Goal: Information Seeking & Learning: Learn about a topic

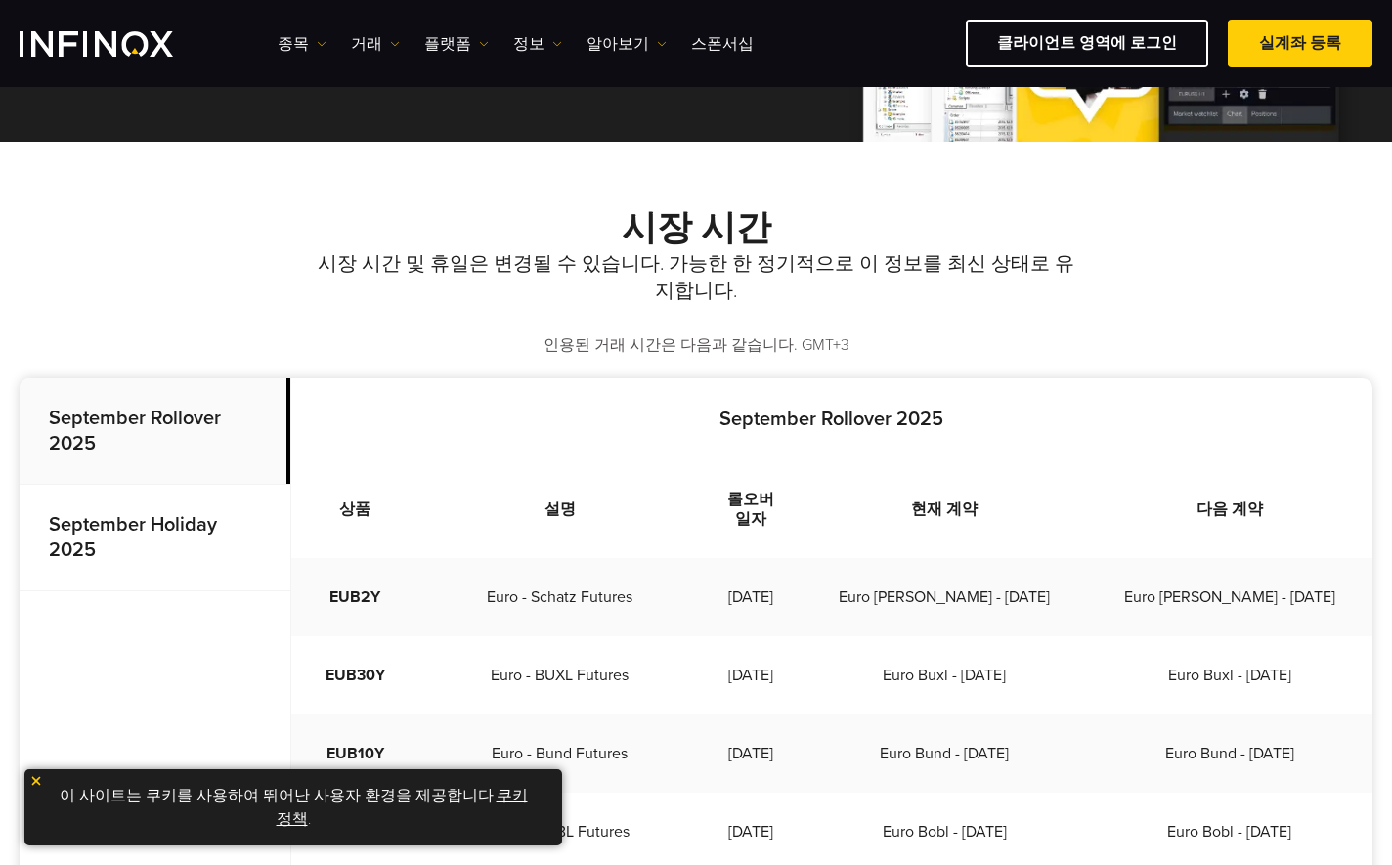
scroll to position [652, 0]
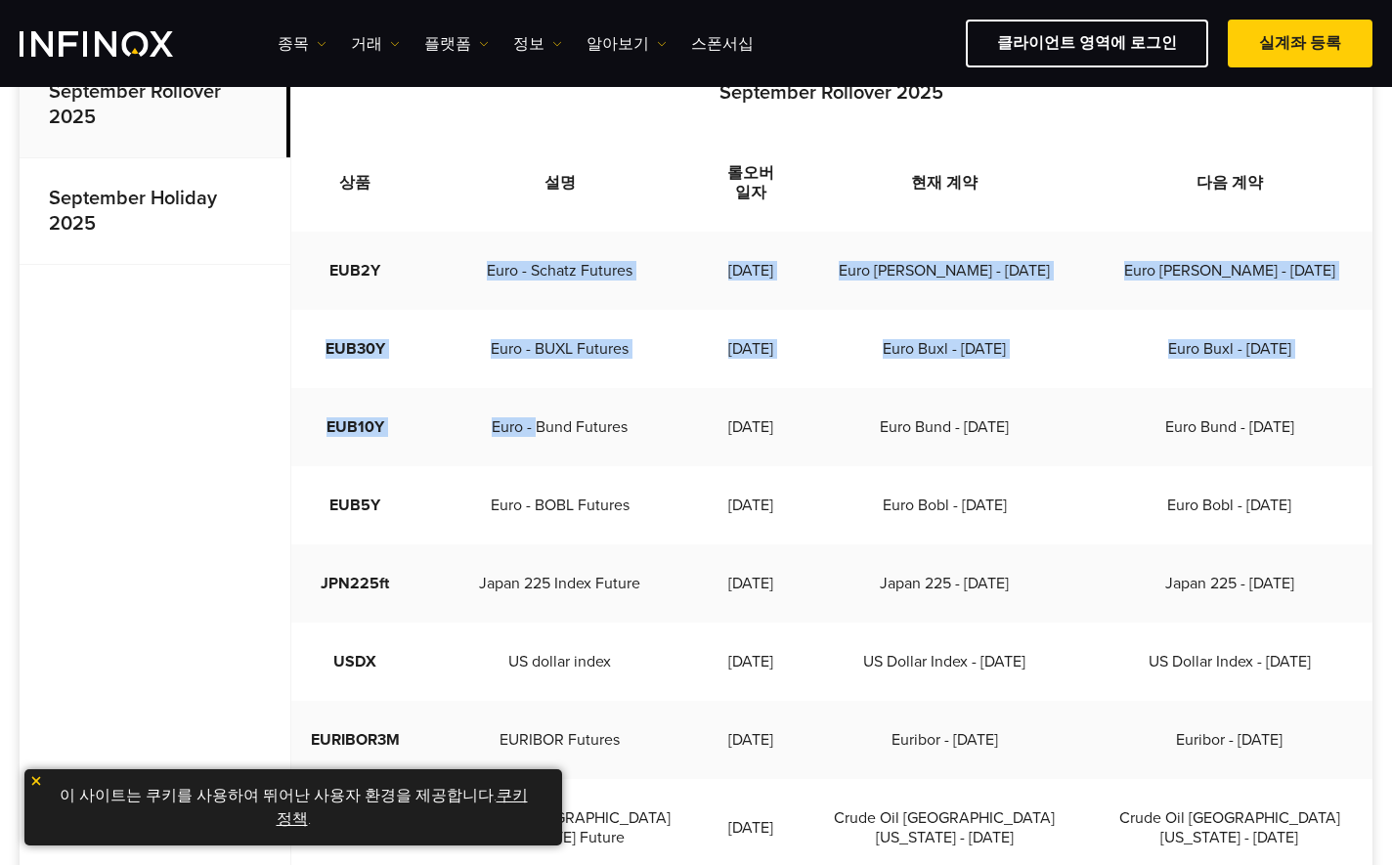
click at [533, 431] on td "Euro - Bund Futures" at bounding box center [560, 427] width 282 height 78
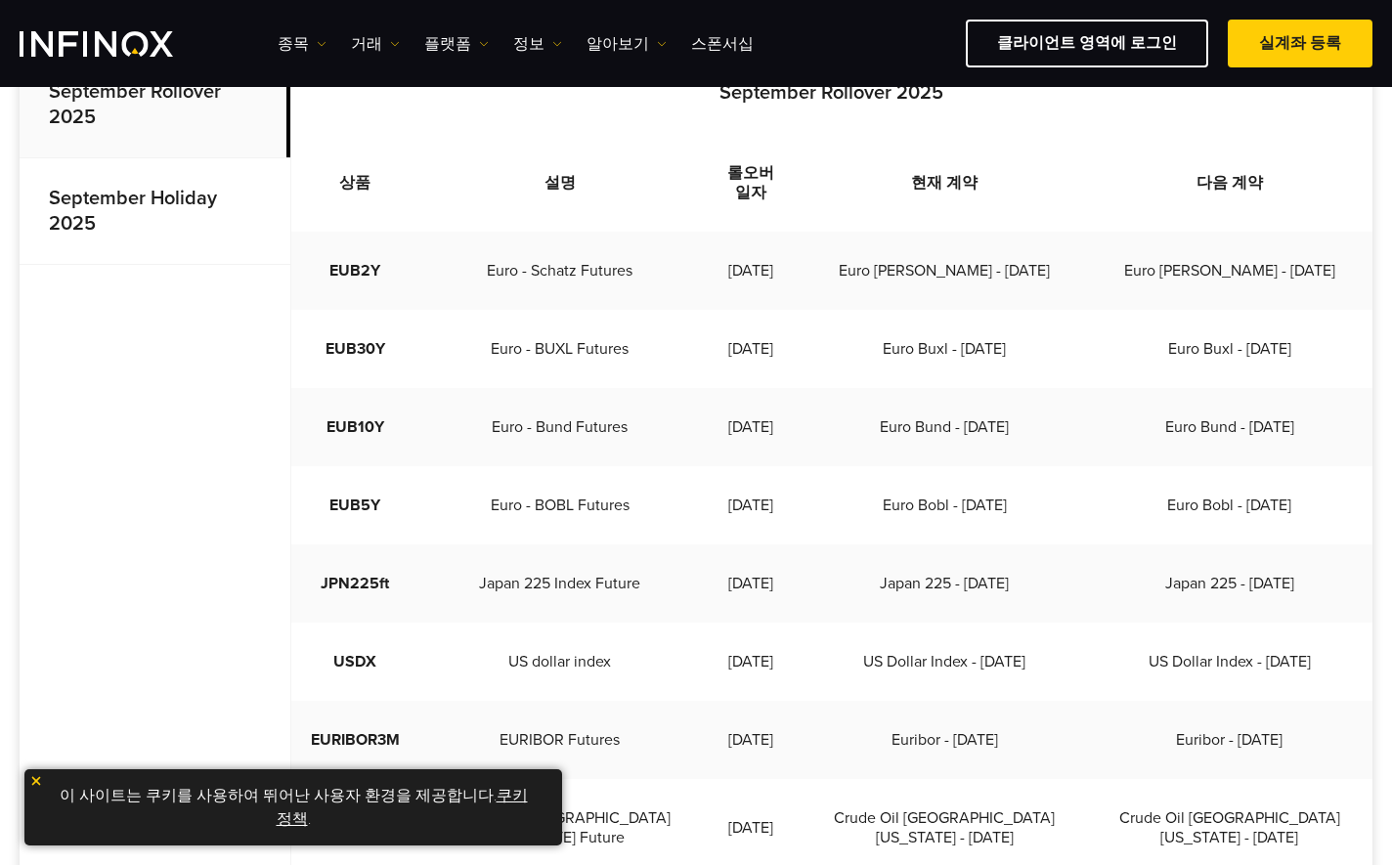
click at [138, 196] on strong "September Holiday 2025" at bounding box center [133, 211] width 168 height 49
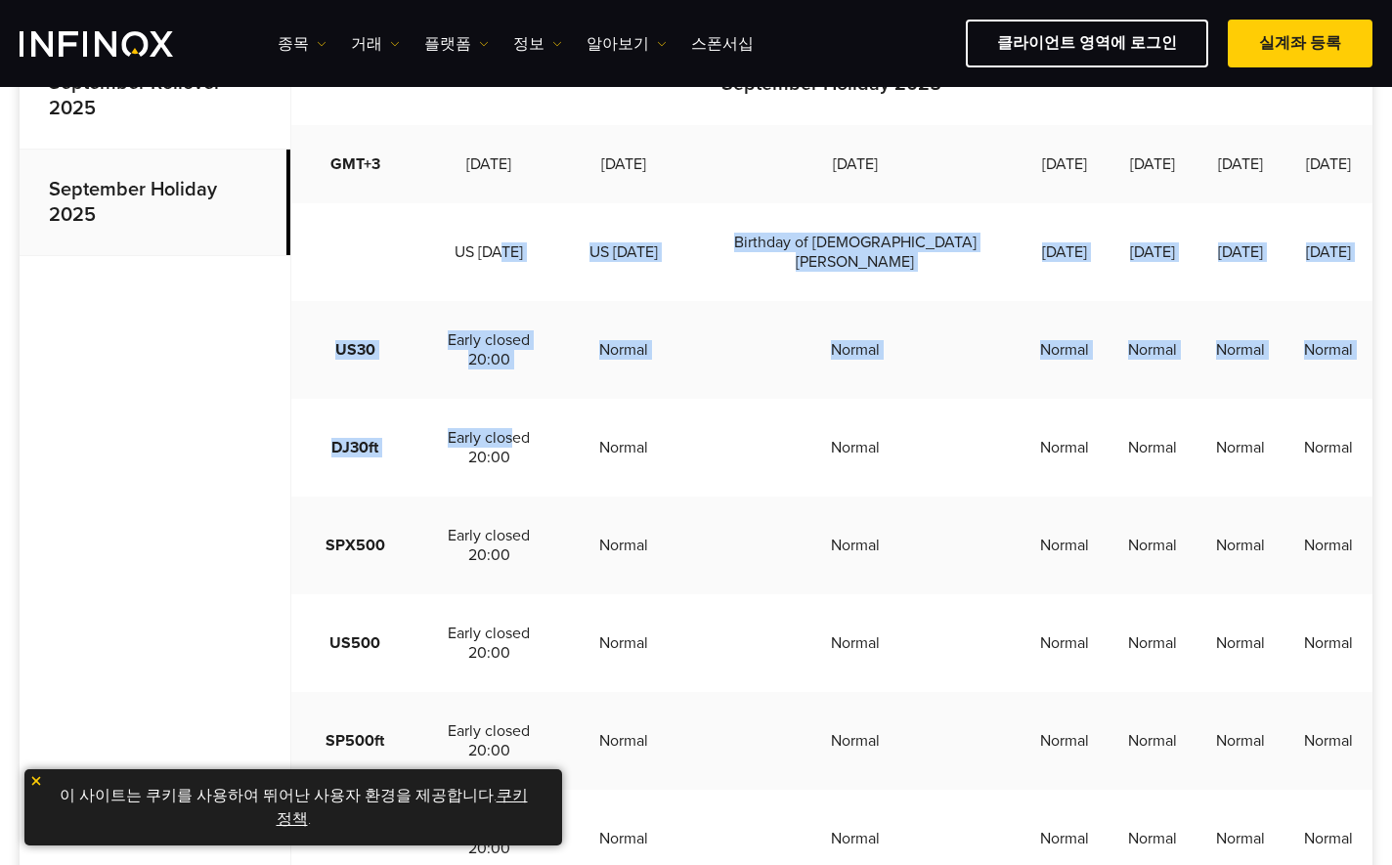
scroll to position [1303, 0]
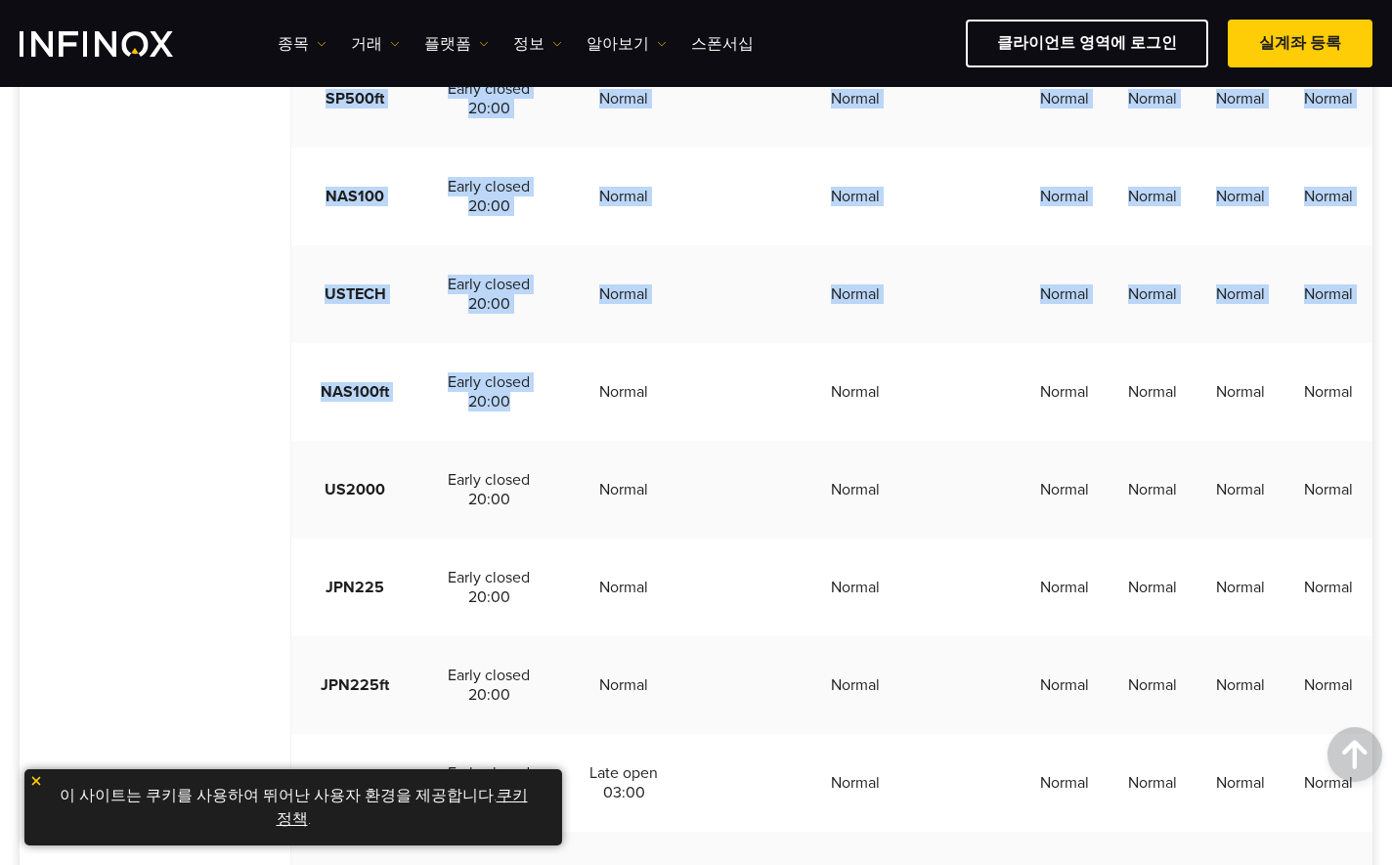
drag, startPoint x: 495, startPoint y: 278, endPoint x: 505, endPoint y: 495, distance: 217.3
click at [505, 441] on td "Early closed 20:00" at bounding box center [489, 392] width 140 height 98
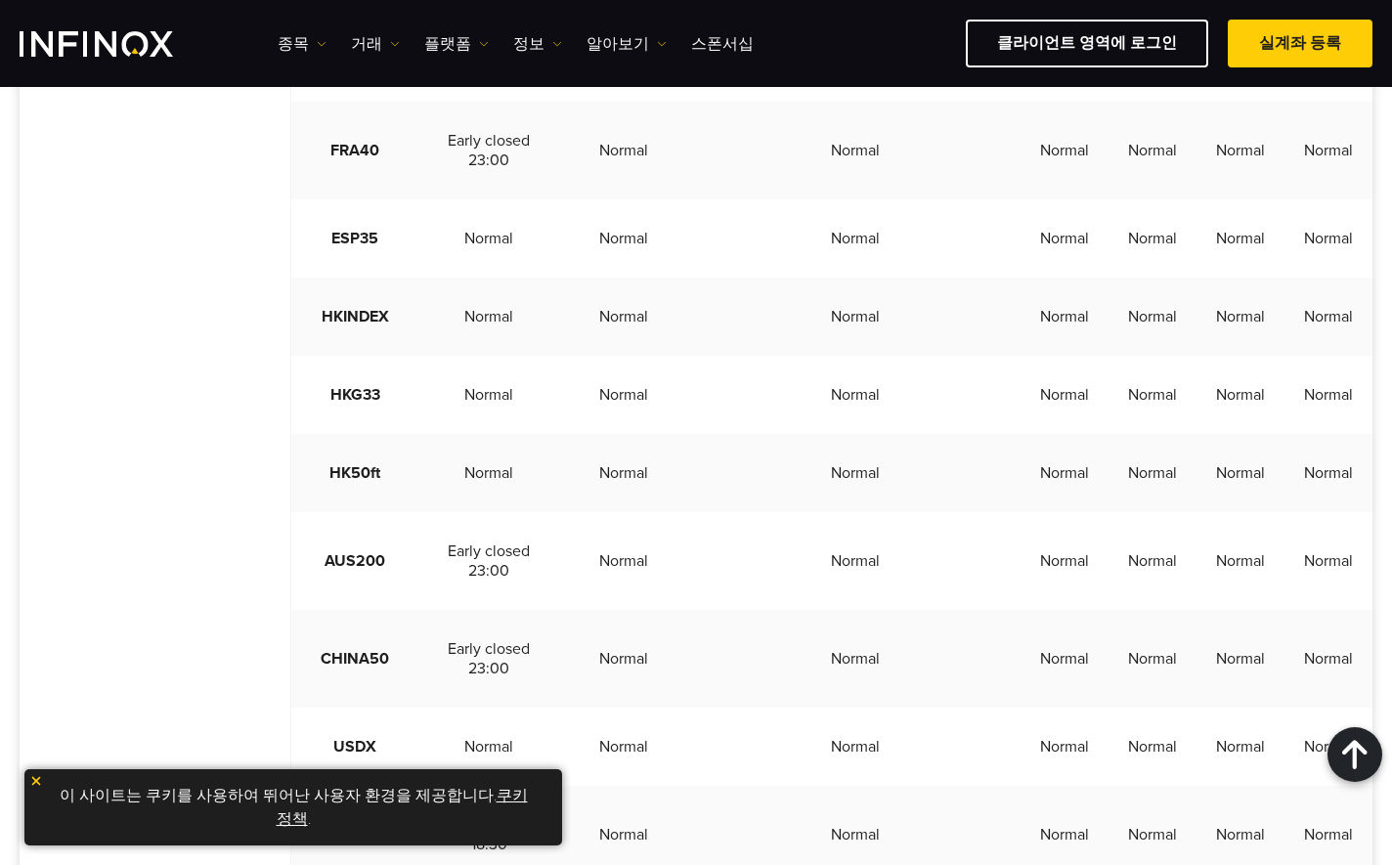
scroll to position [2608, 0]
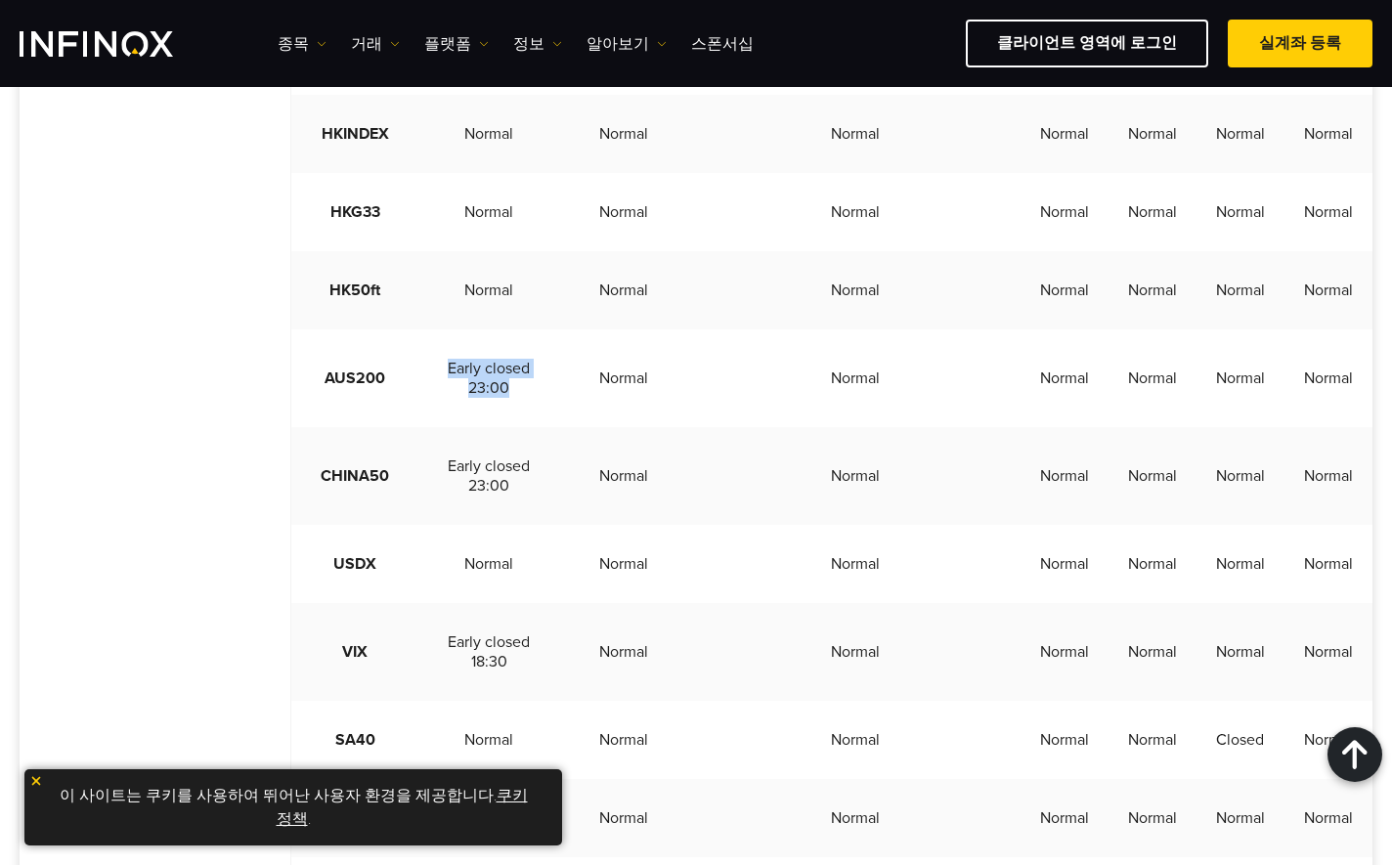
drag, startPoint x: 522, startPoint y: 467, endPoint x: 395, endPoint y: 421, distance: 135.2
click at [395, 421] on tr "AUS200 Early closed 23:00 Normal Normal Normal Normal Normal Normal" at bounding box center [831, 379] width 1081 height 98
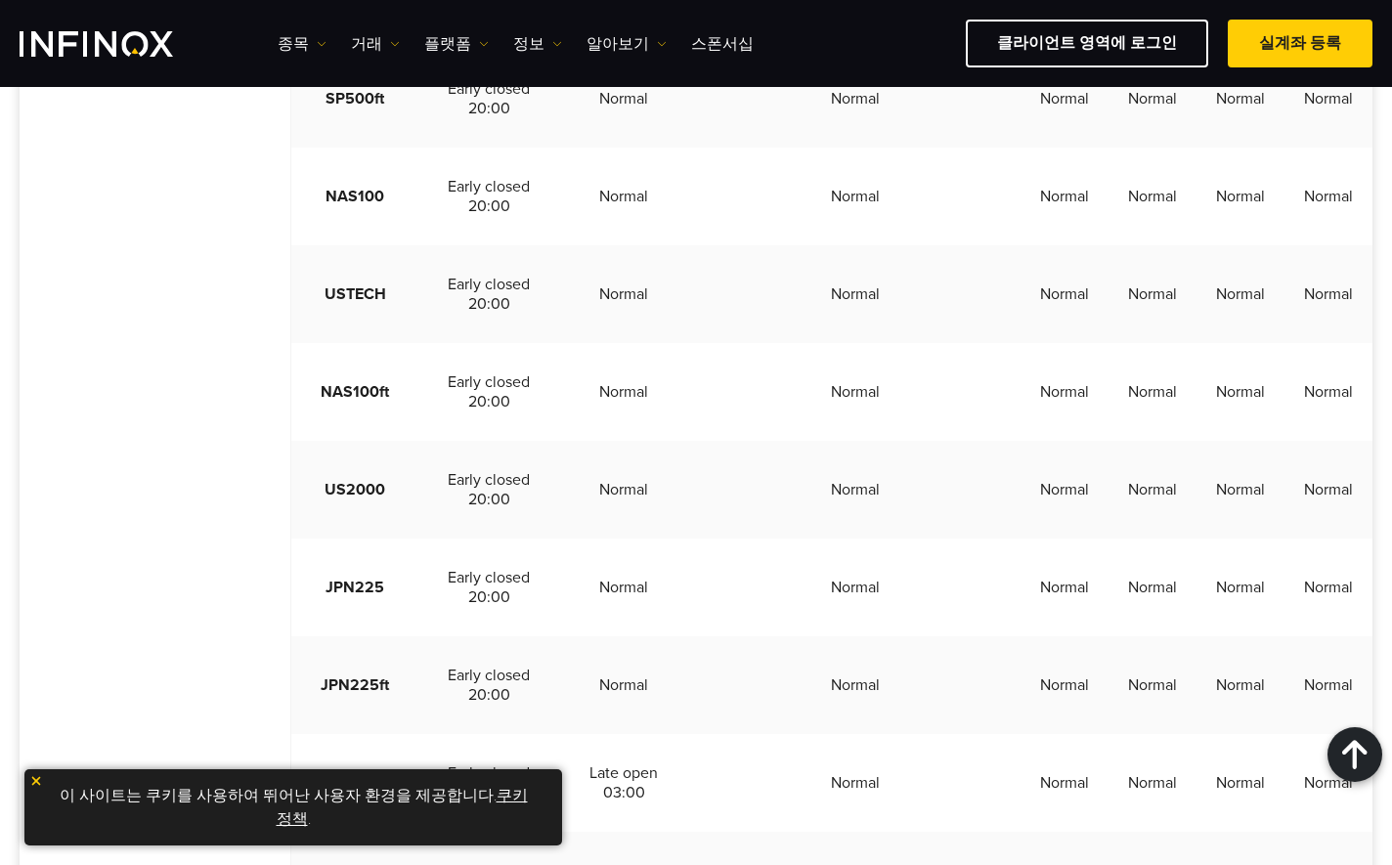
click at [548, 441] on td "Early closed 20:00" at bounding box center [489, 392] width 140 height 98
click at [421, 3] on div "종목 종목 상품 정보 거래 기업 계정" at bounding box center [696, 43] width 1392 height 87
